Goal: Navigation & Orientation: Find specific page/section

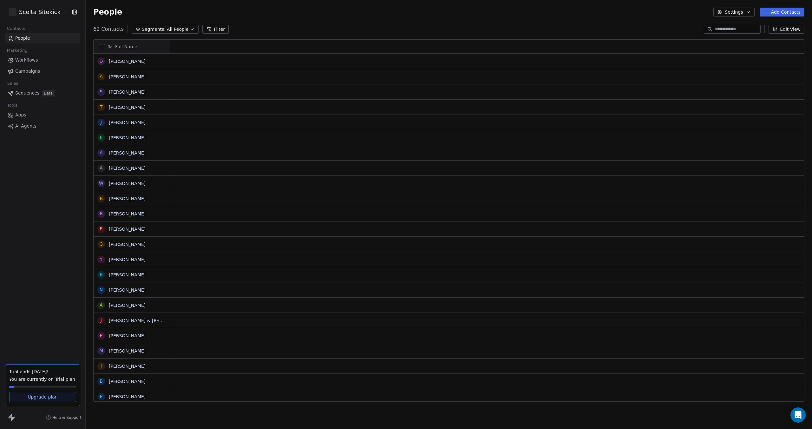
scroll to position [373, 721]
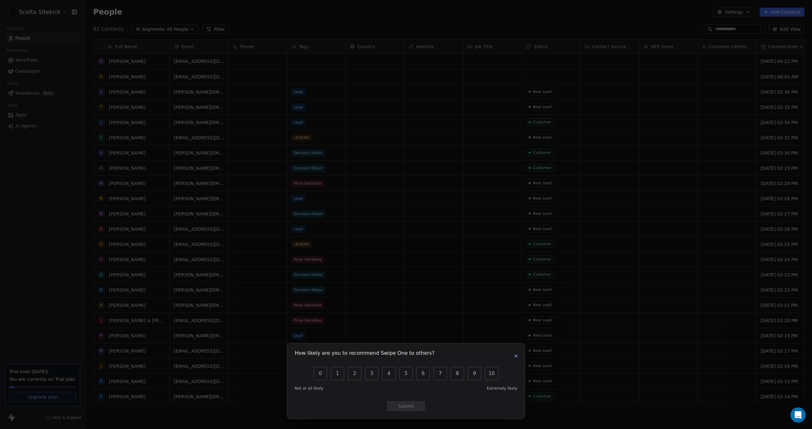
click at [515, 356] on icon "button" at bounding box center [516, 355] width 3 height 3
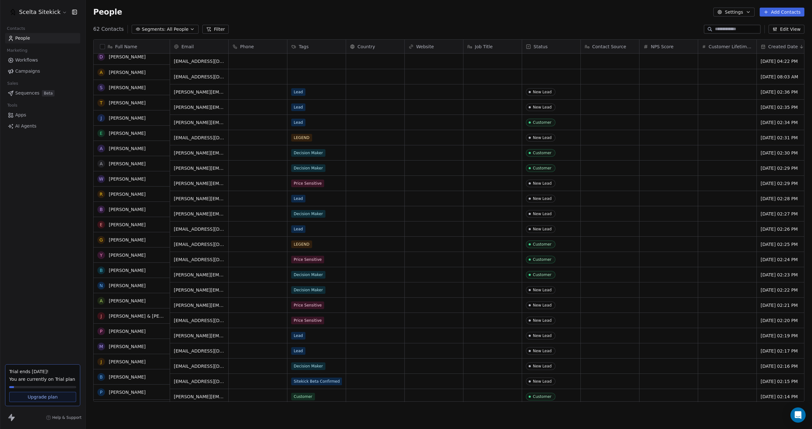
scroll to position [0, 0]
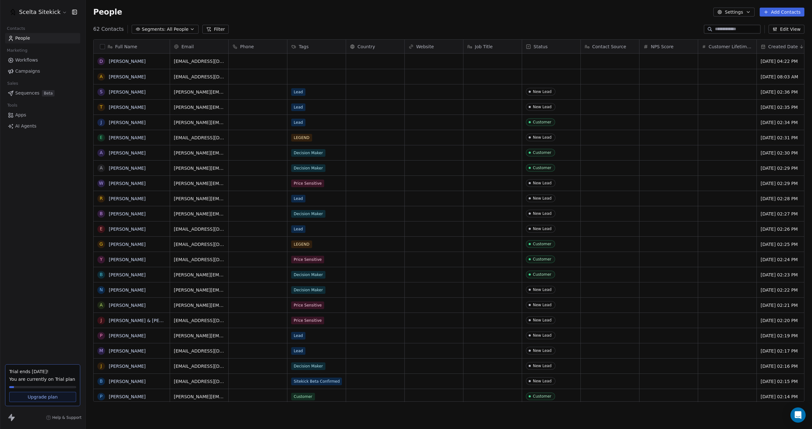
click at [10, 418] on icon at bounding box center [10, 415] width 4 height 4
drag, startPoint x: 24, startPoint y: 418, endPoint x: 2, endPoint y: 418, distance: 22.8
click at [2, 418] on div "Help & Support" at bounding box center [42, 417] width 85 height 23
click at [49, 10] on html "Scelta Sitekick Contacts People Marketing Workflows Campaigns Sales Sequences B…" at bounding box center [406, 214] width 812 height 429
click at [61, 96] on div "Theme Light" at bounding box center [45, 98] width 62 height 6
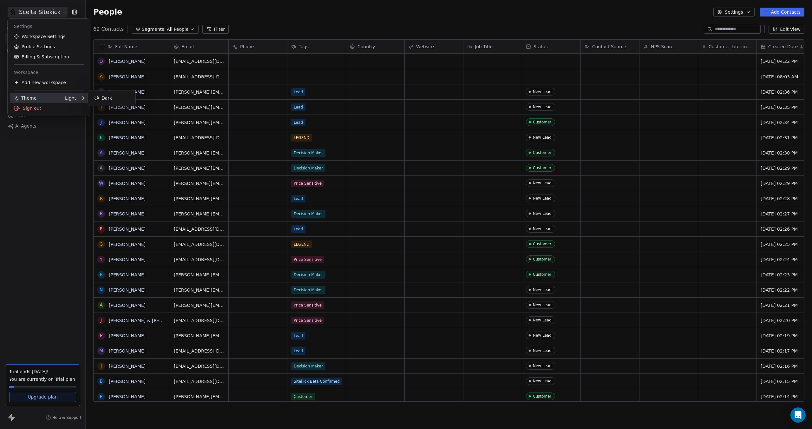
click at [103, 98] on div "Dark" at bounding box center [111, 98] width 42 height 10
click at [72, 99] on div "Dark" at bounding box center [71, 98] width 10 height 6
click at [104, 98] on div "Light" at bounding box center [111, 98] width 42 height 10
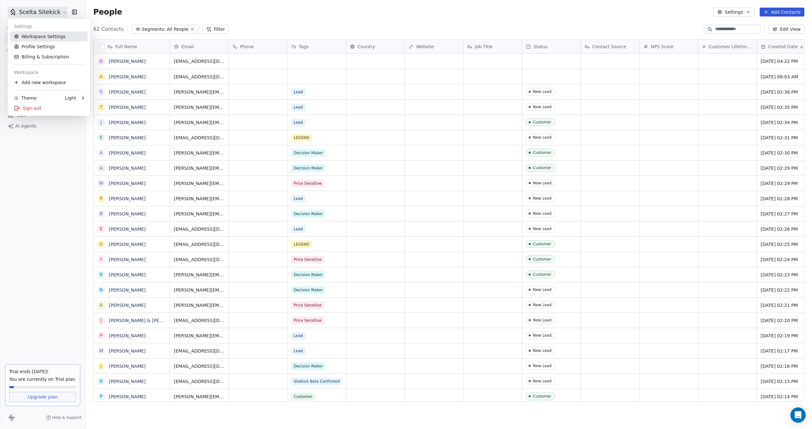
click at [40, 36] on link "Workspace Settings" at bounding box center [48, 36] width 77 height 10
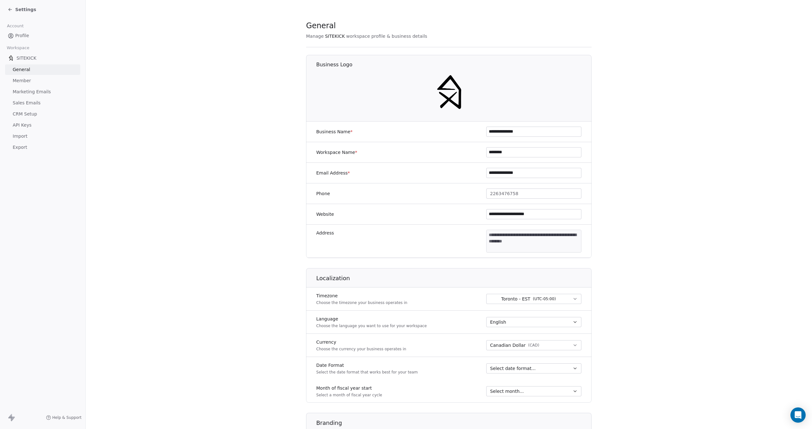
scroll to position [115, 0]
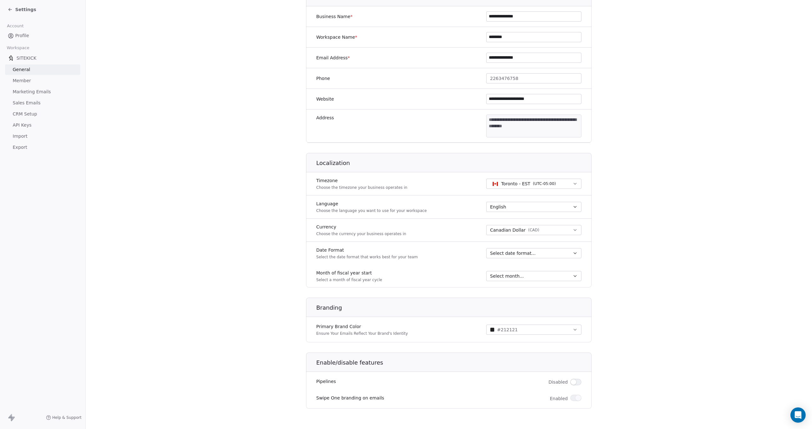
click at [338, 165] on h1 "Localization" at bounding box center [454, 163] width 276 height 8
click at [337, 159] on div "Localization" at bounding box center [448, 160] width 293 height 23
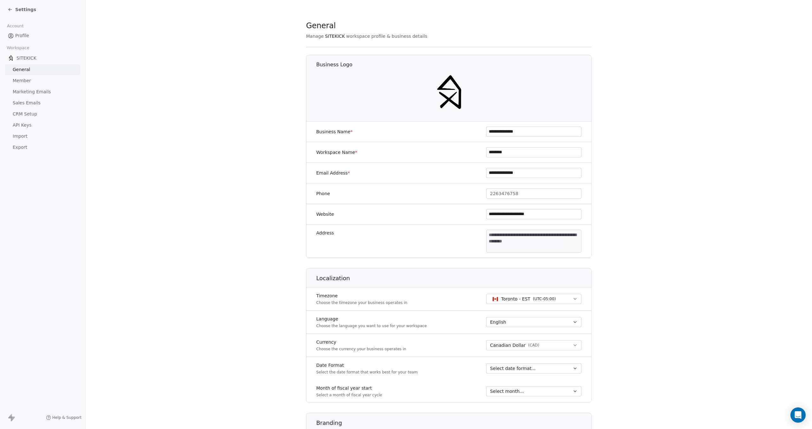
click at [21, 116] on span "CRM Setup" at bounding box center [25, 114] width 24 height 7
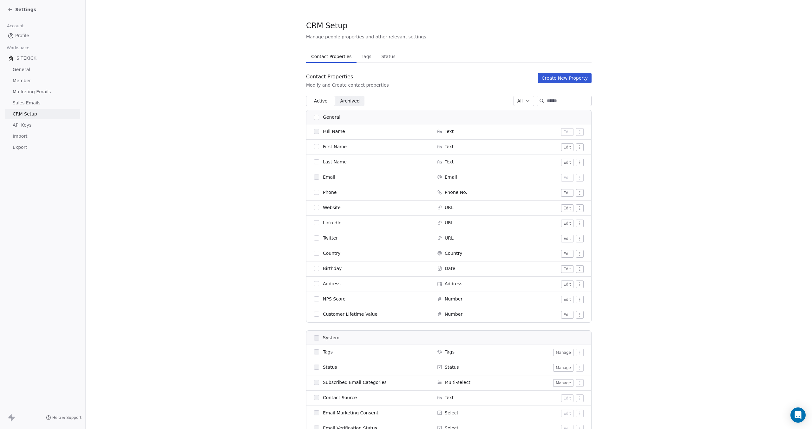
click at [29, 85] on link "Member" at bounding box center [42, 80] width 75 height 10
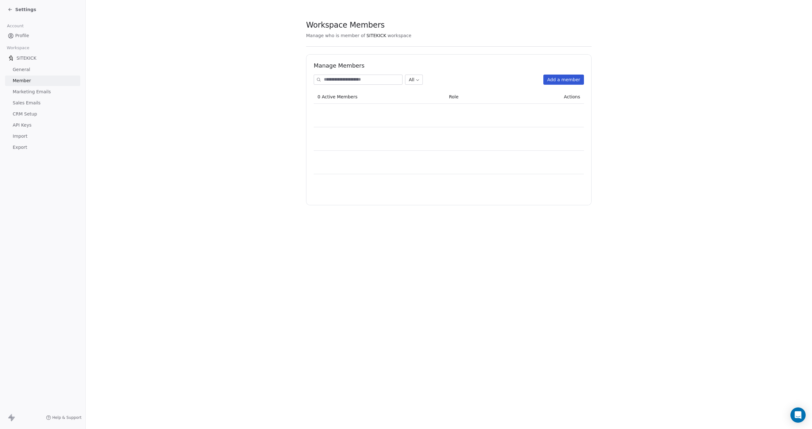
click at [27, 91] on span "Marketing Emails" at bounding box center [32, 91] width 38 height 7
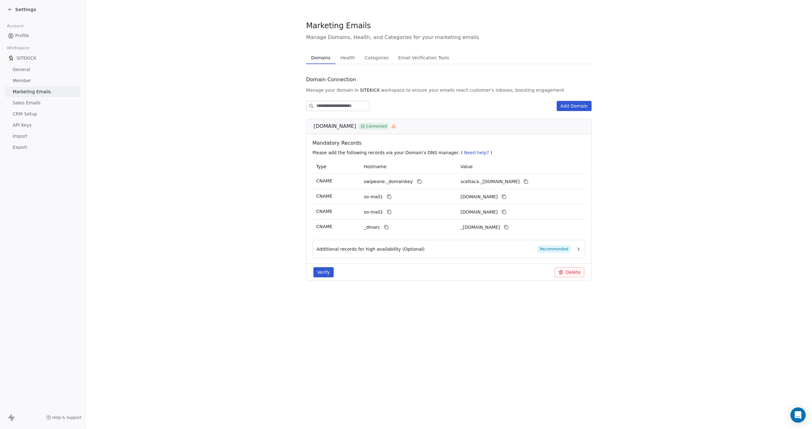
click at [18, 6] on span "Settings" at bounding box center [25, 9] width 21 height 6
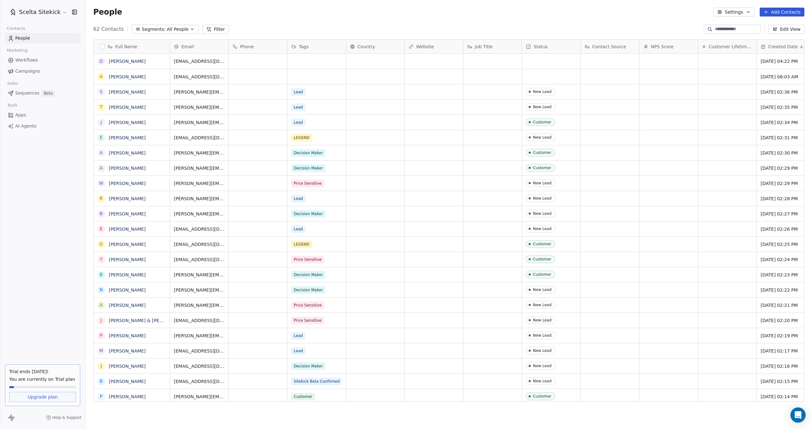
scroll to position [373, 721]
click at [75, 11] on icon "button" at bounding box center [74, 12] width 6 height 6
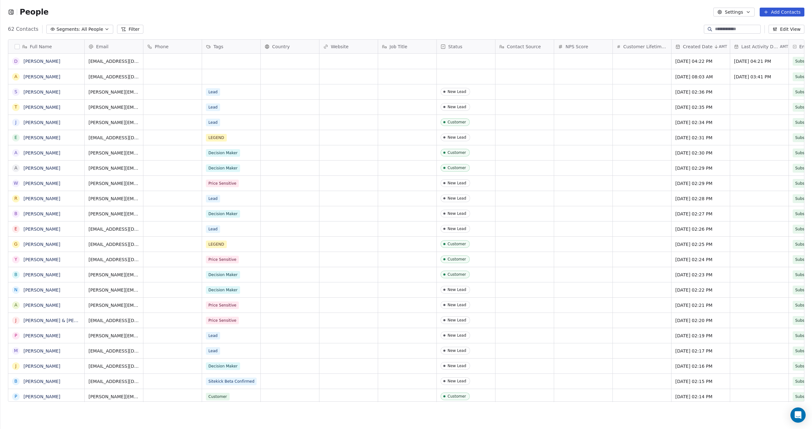
click at [12, 14] on icon "button" at bounding box center [11, 12] width 4 height 4
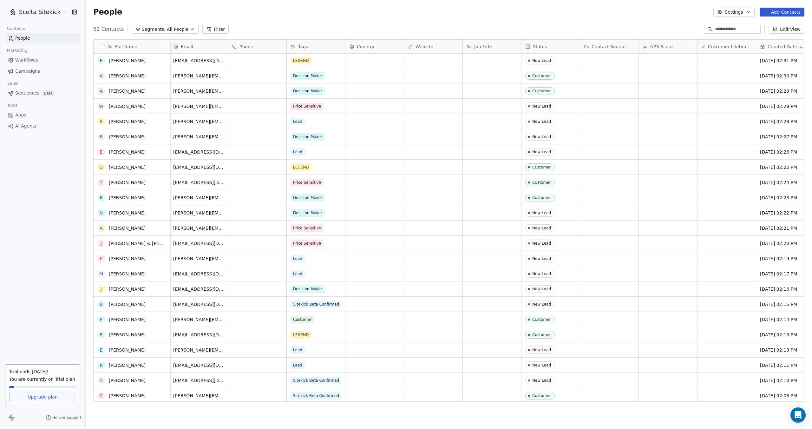
scroll to position [0, 0]
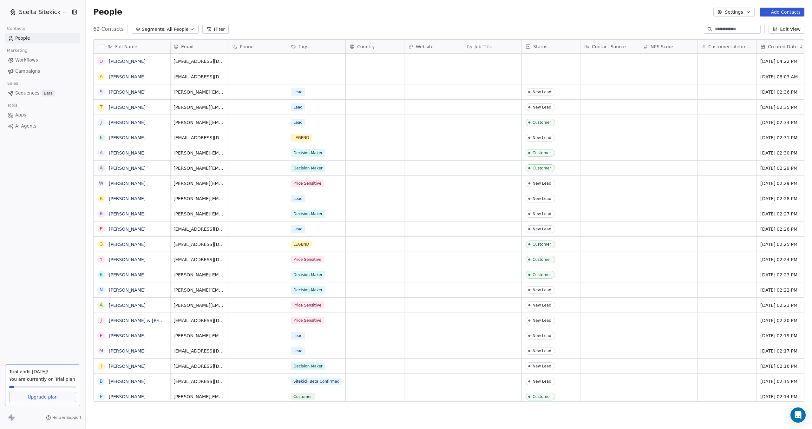
click at [210, 28] on button "Filter" at bounding box center [215, 29] width 26 height 9
click at [49, 28] on button "Add Filter" at bounding box center [43, 26] width 78 height 11
click at [77, 7] on html "Scelta Sitekick Contacts People Marketing Workflows Campaigns Sales Sequences B…" at bounding box center [406, 214] width 812 height 429
click at [79, 8] on icon at bounding box center [78, 7] width 5 height 5
click at [22, 114] on span "Apps" at bounding box center [20, 115] width 11 height 7
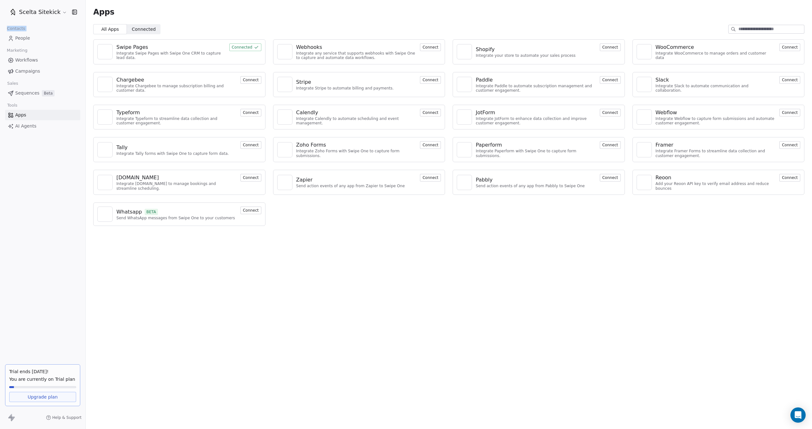
click at [35, 74] on span "Campaigns" at bounding box center [27, 71] width 25 height 7
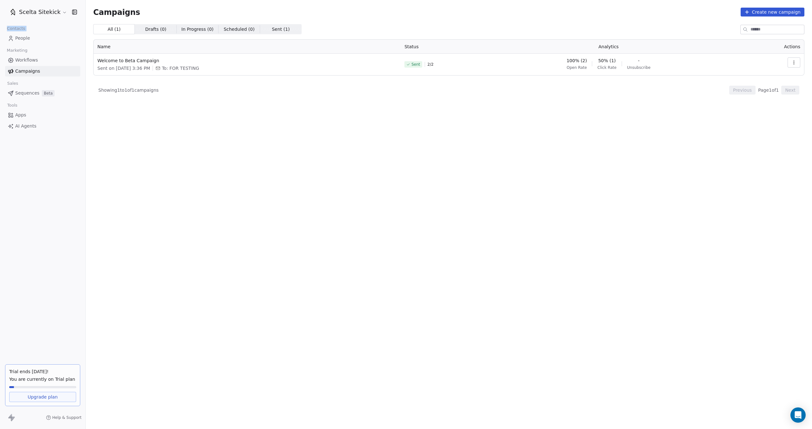
click at [165, 28] on span "Drafts ( 0 ) Drafts ( 0 )" at bounding box center [156, 29] width 42 height 10
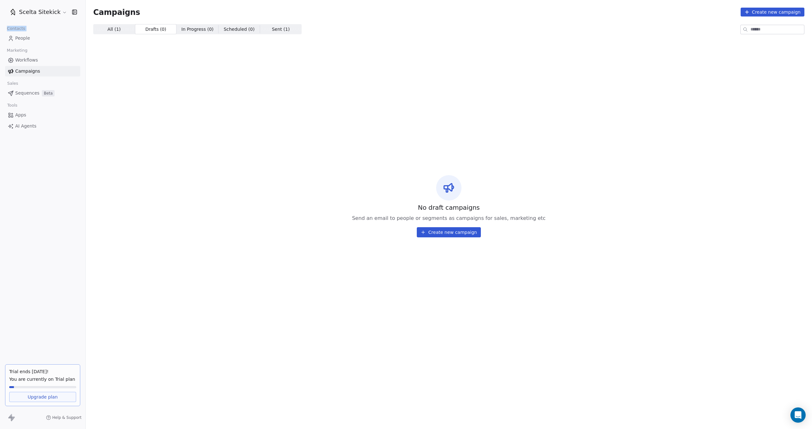
click at [195, 28] on span "In Progress ( 0 )" at bounding box center [197, 29] width 32 height 7
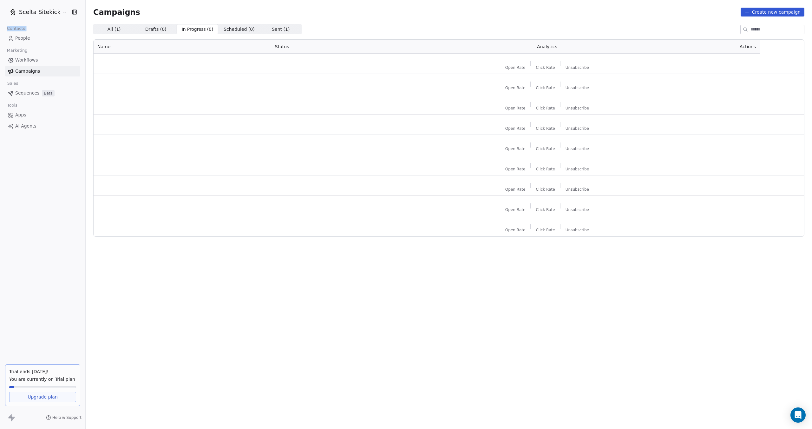
click at [116, 28] on span "All ( 1 )" at bounding box center [113, 29] width 13 height 7
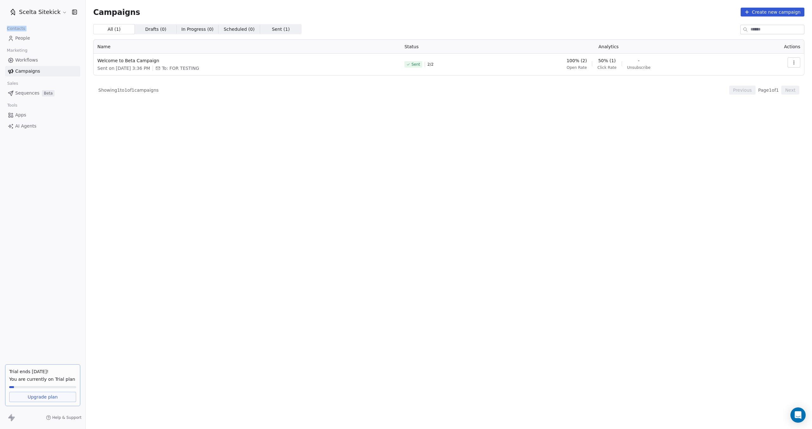
click at [29, 59] on span "Workflows" at bounding box center [26, 60] width 23 height 7
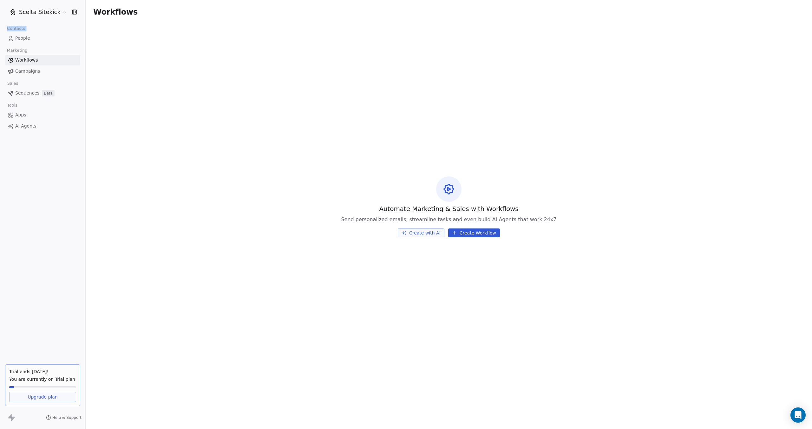
click at [31, 41] on link "People" at bounding box center [42, 38] width 75 height 10
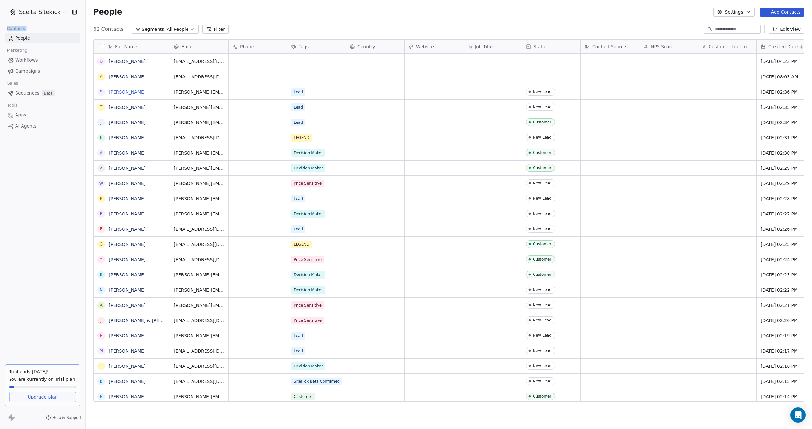
click at [121, 92] on link "[PERSON_NAME]" at bounding box center [127, 91] width 37 height 5
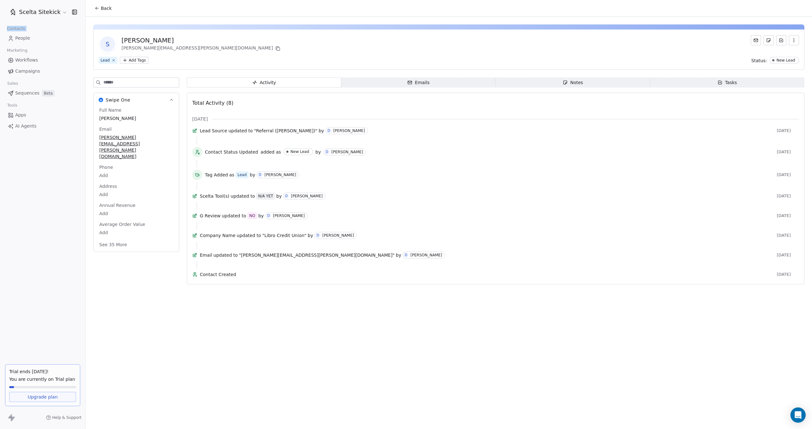
click at [426, 84] on div "Emails" at bounding box center [418, 82] width 22 height 7
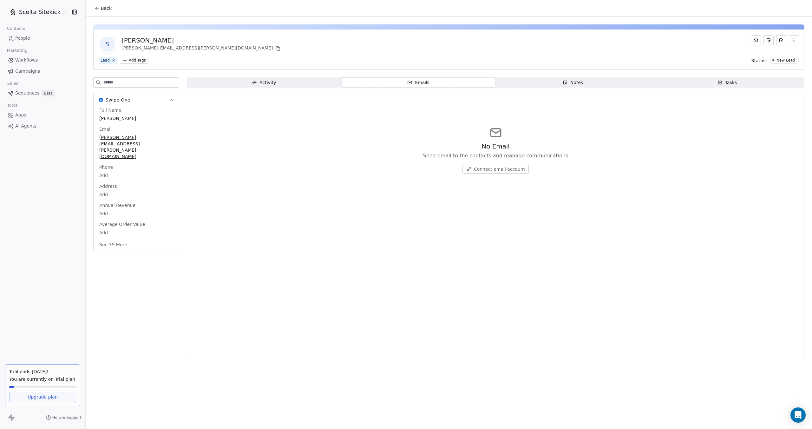
click at [588, 89] on div "Activity Activity Emails Emails Notes Notes Tasks Tasks No Email Send email to …" at bounding box center [495, 219] width 617 height 284
click at [587, 86] on span "Notes Notes" at bounding box center [573, 82] width 154 height 10
click at [280, 80] on span "Activity Activity" at bounding box center [264, 82] width 154 height 10
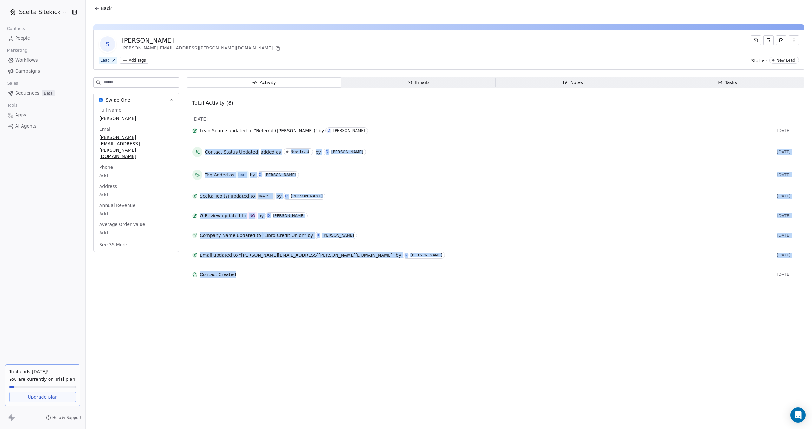
drag, startPoint x: 244, startPoint y: 297, endPoint x: 208, endPoint y: 140, distance: 161.2
click at [208, 140] on div "Lead Source updated to "Referral ([PERSON_NAME])" by D [PERSON_NAME] [DATE] Con…" at bounding box center [495, 203] width 607 height 153
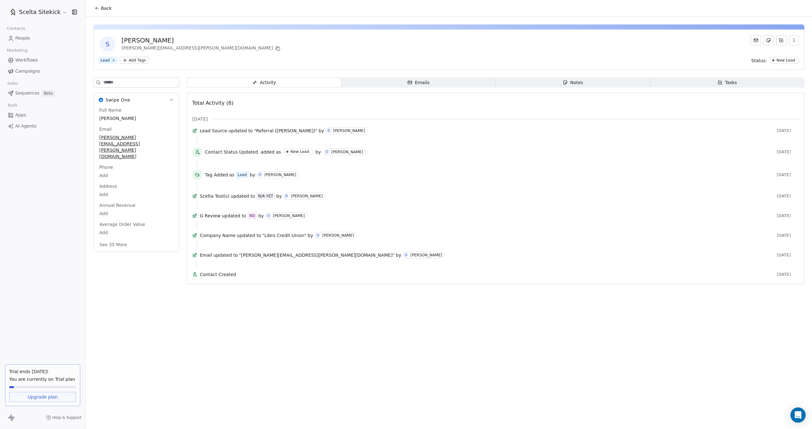
click at [246, 315] on div "Back S [PERSON_NAME] [PERSON_NAME][EMAIL_ADDRESS][PERSON_NAME][DOMAIN_NAME] Lea…" at bounding box center [449, 214] width 726 height 429
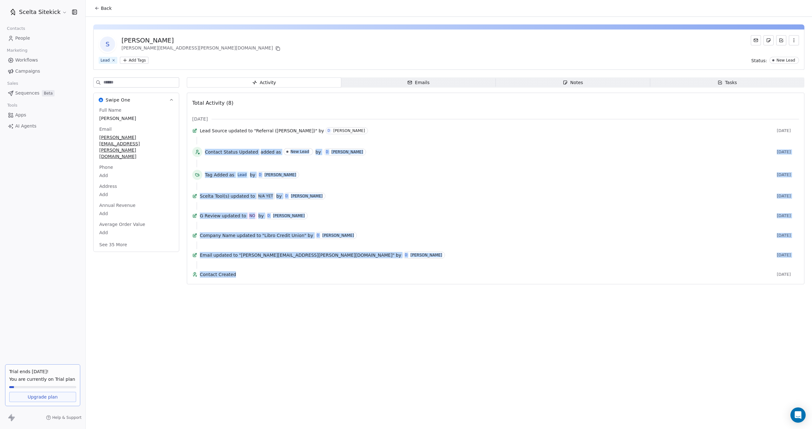
drag, startPoint x: 240, startPoint y: 298, endPoint x: 213, endPoint y: 140, distance: 160.2
click at [213, 140] on div "Lead Source updated to "Referral ([PERSON_NAME])" by D [PERSON_NAME] [DATE] Con…" at bounding box center [495, 203] width 607 height 153
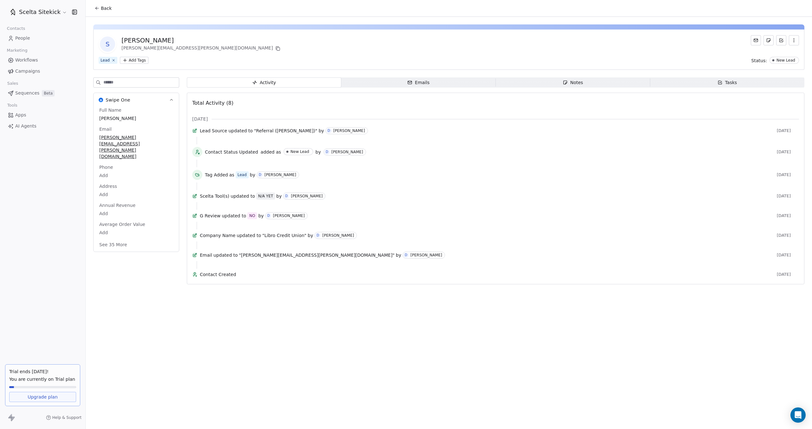
click at [244, 277] on span "Contact Created" at bounding box center [487, 274] width 574 height 6
click at [205, 219] on span "G Review" at bounding box center [210, 215] width 21 height 6
click at [255, 280] on div "Contact Created [DATE]" at bounding box center [495, 275] width 607 height 9
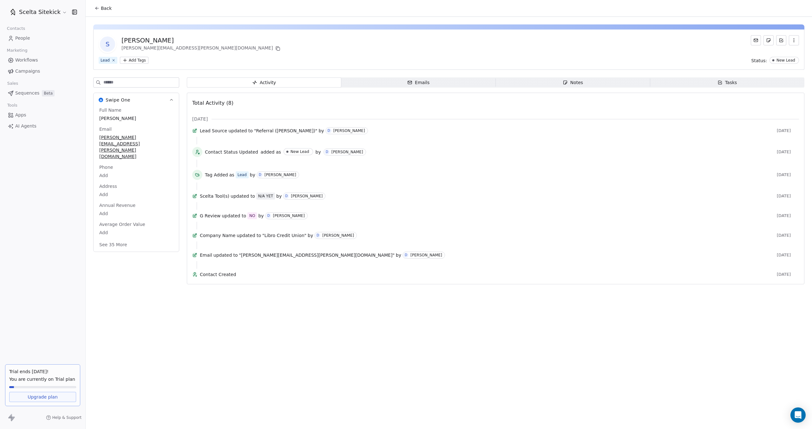
click at [218, 219] on span "G Review" at bounding box center [210, 215] width 21 height 6
click at [247, 280] on div "Contact Created [DATE]" at bounding box center [495, 275] width 607 height 9
click at [215, 199] on span "Scelta Tool(s)" at bounding box center [214, 196] width 29 height 6
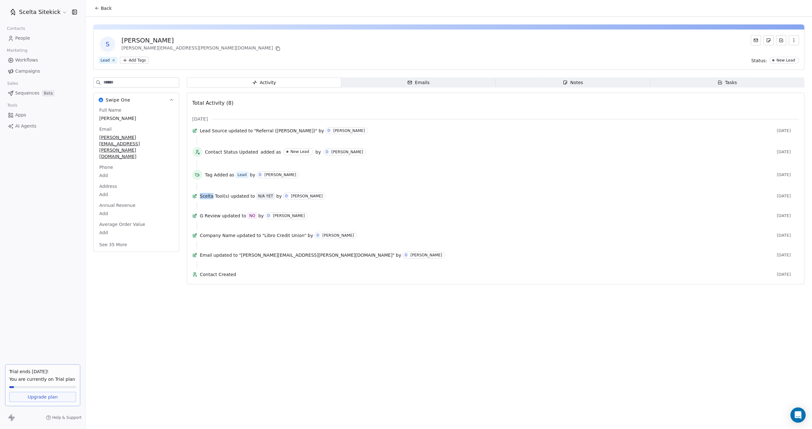
click at [215, 199] on span "Scelta Tool(s)" at bounding box center [214, 196] width 29 height 6
click at [253, 313] on div "Back S [PERSON_NAME] [PERSON_NAME][EMAIL_ADDRESS][PERSON_NAME][DOMAIN_NAME] Lea…" at bounding box center [449, 214] width 726 height 429
click at [223, 199] on span "Scelta Tool(s)" at bounding box center [214, 196] width 29 height 6
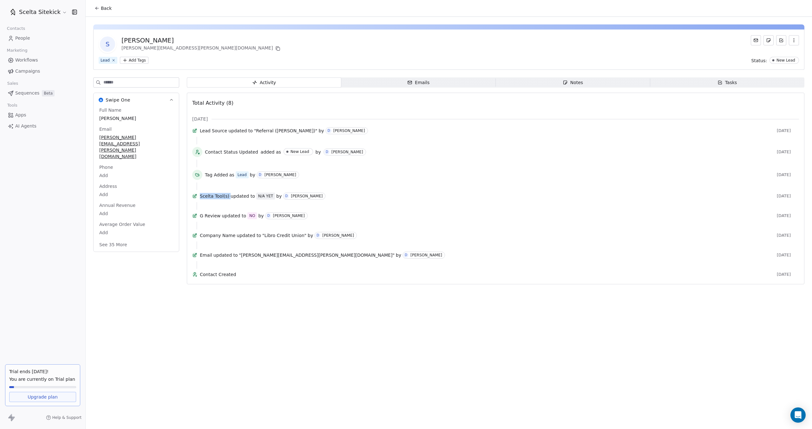
click at [223, 199] on span "Scelta Tool(s)" at bounding box center [214, 196] width 29 height 6
drag, startPoint x: 264, startPoint y: 322, endPoint x: 257, endPoint y: 314, distance: 10.8
click at [264, 322] on div "Back S [PERSON_NAME] [PERSON_NAME][EMAIL_ADDRESS][PERSON_NAME][DOMAIN_NAME] Lea…" at bounding box center [449, 214] width 726 height 429
click at [233, 155] on span "Contact Status Updated" at bounding box center [231, 152] width 53 height 6
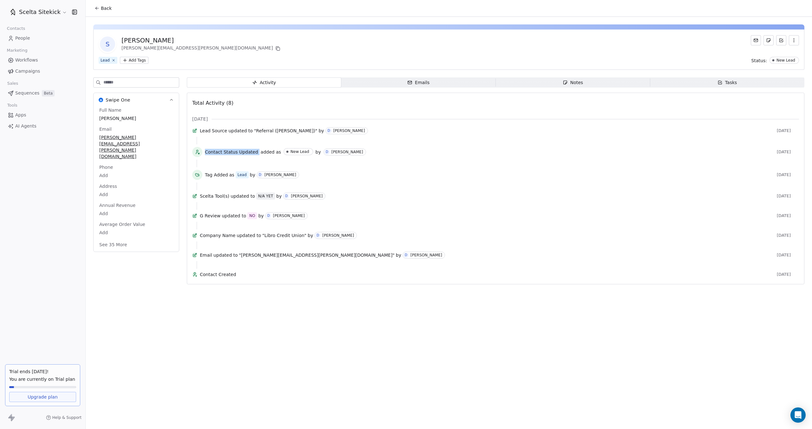
click at [233, 155] on span "Contact Status Updated" at bounding box center [231, 152] width 53 height 6
click at [247, 277] on span "Contact Created" at bounding box center [487, 274] width 574 height 6
click at [47, 395] on span "Upgrade plan" at bounding box center [43, 396] width 30 height 6
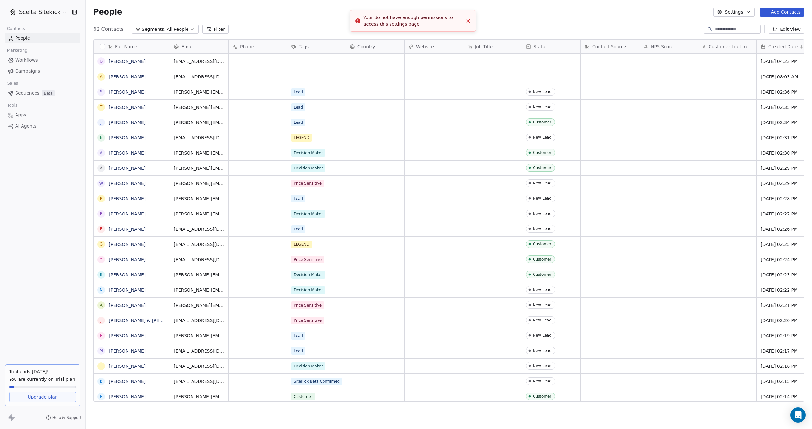
scroll to position [373, 721]
click at [469, 24] on button "Close toast" at bounding box center [468, 21] width 8 height 8
